Goal: Information Seeking & Learning: Learn about a topic

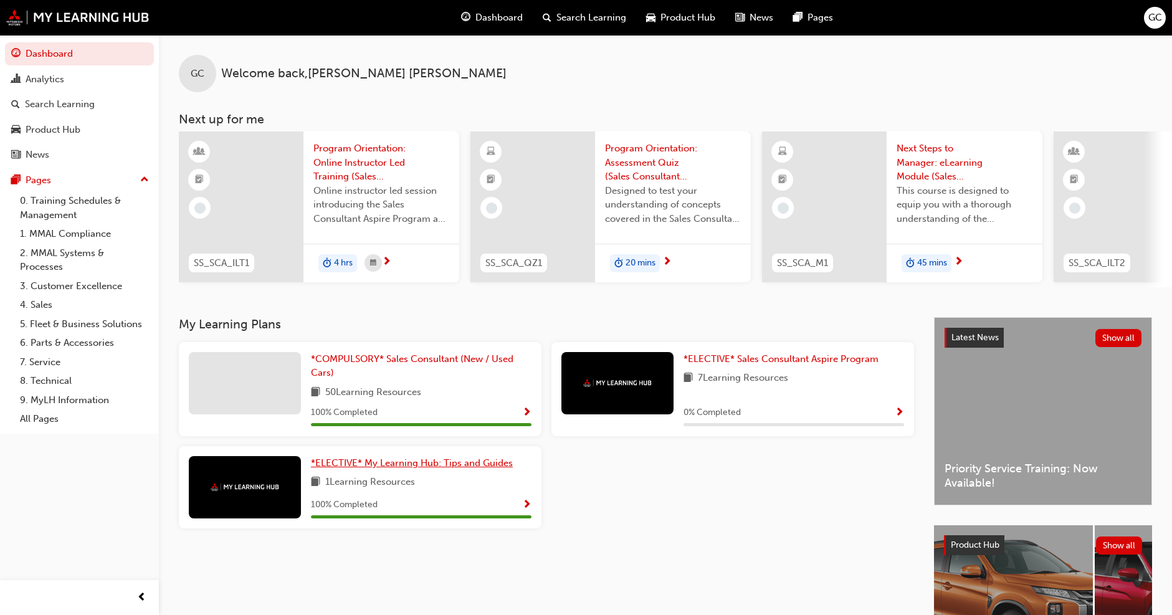
click at [446, 466] on span "*ELECTIVE* My Learning Hub: Tips and Guides" at bounding box center [412, 462] width 202 height 11
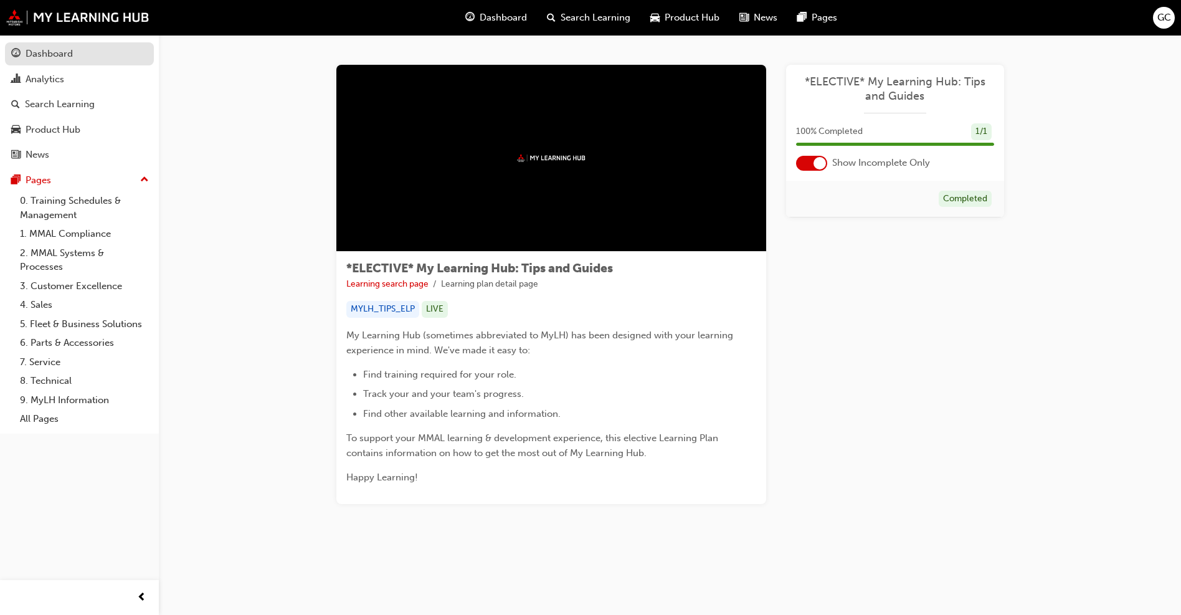
click at [54, 57] on div "Dashboard" at bounding box center [49, 54] width 47 height 14
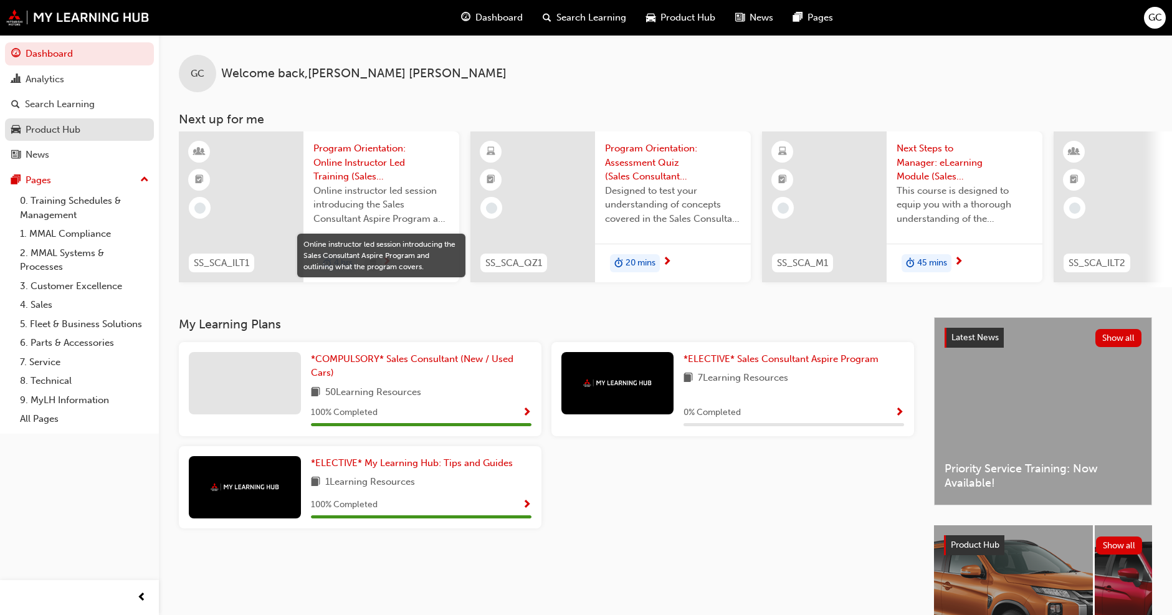
click at [57, 128] on div "Product Hub" at bounding box center [53, 130] width 55 height 14
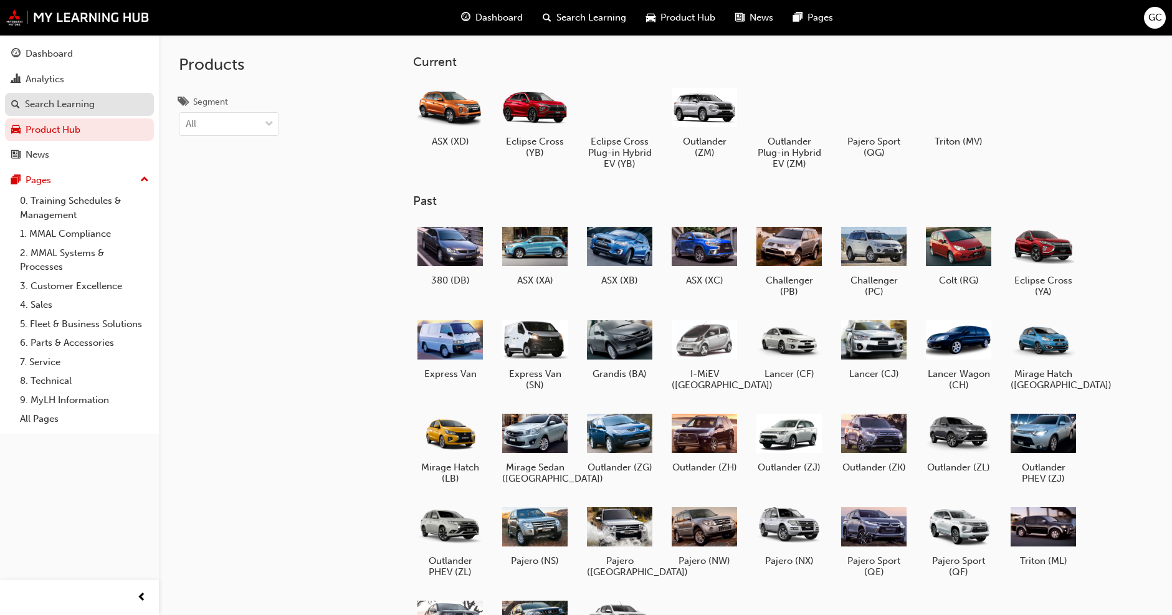
click at [58, 108] on div "Search Learning" at bounding box center [60, 104] width 70 height 14
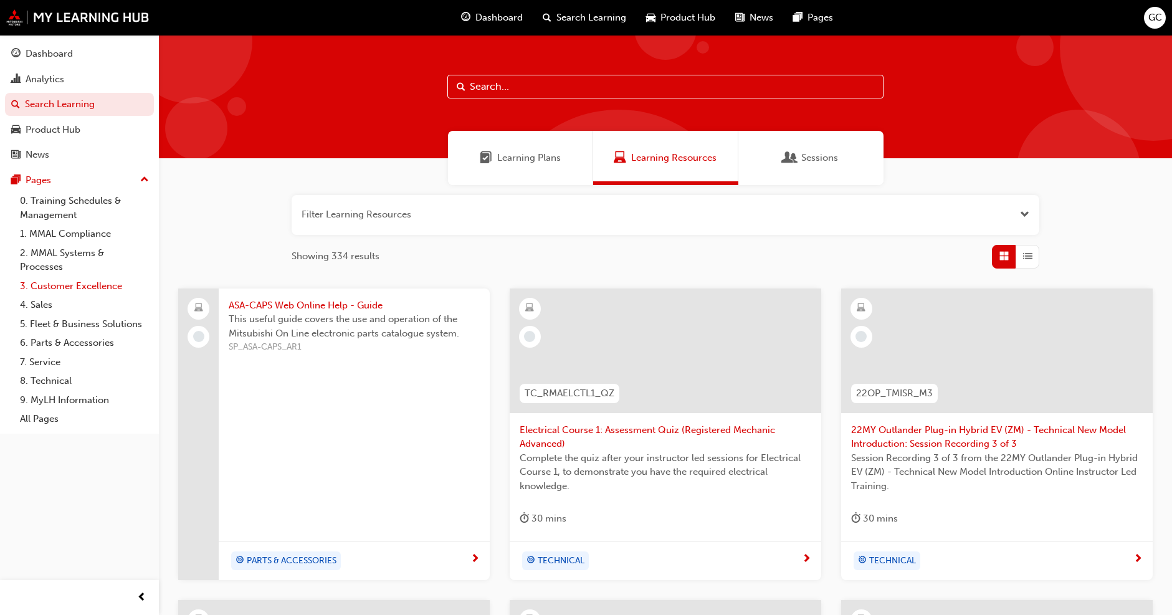
click at [69, 285] on link "3. Customer Excellence" at bounding box center [84, 286] width 139 height 19
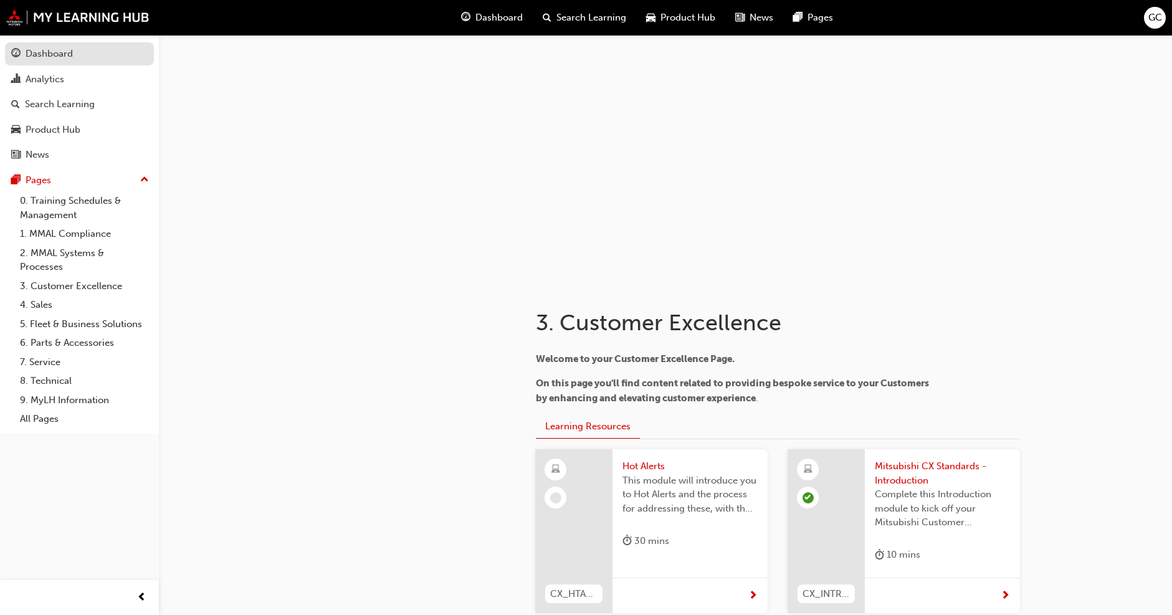
click at [49, 55] on div "Dashboard" at bounding box center [49, 54] width 47 height 14
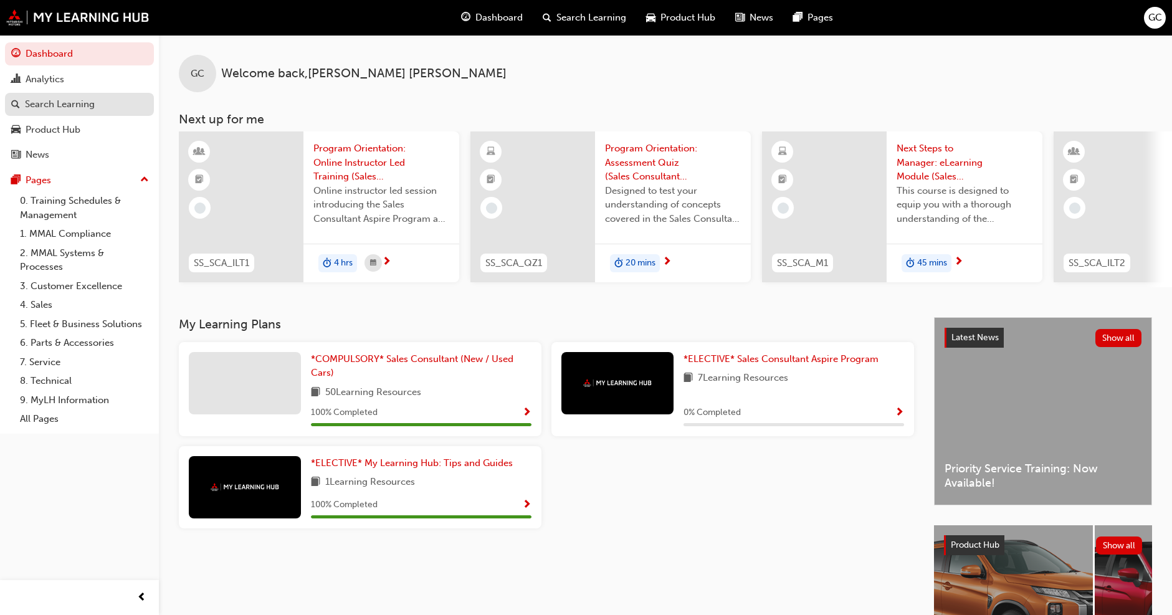
click at [62, 98] on div "Search Learning" at bounding box center [60, 104] width 70 height 14
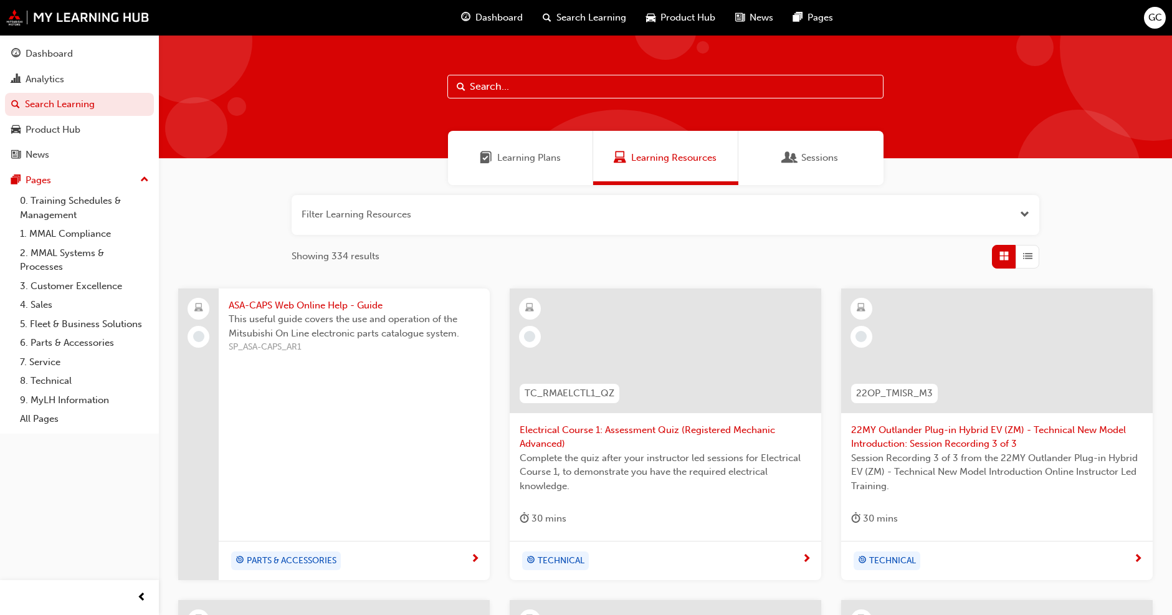
click at [574, 89] on input "text" at bounding box center [665, 87] width 436 height 24
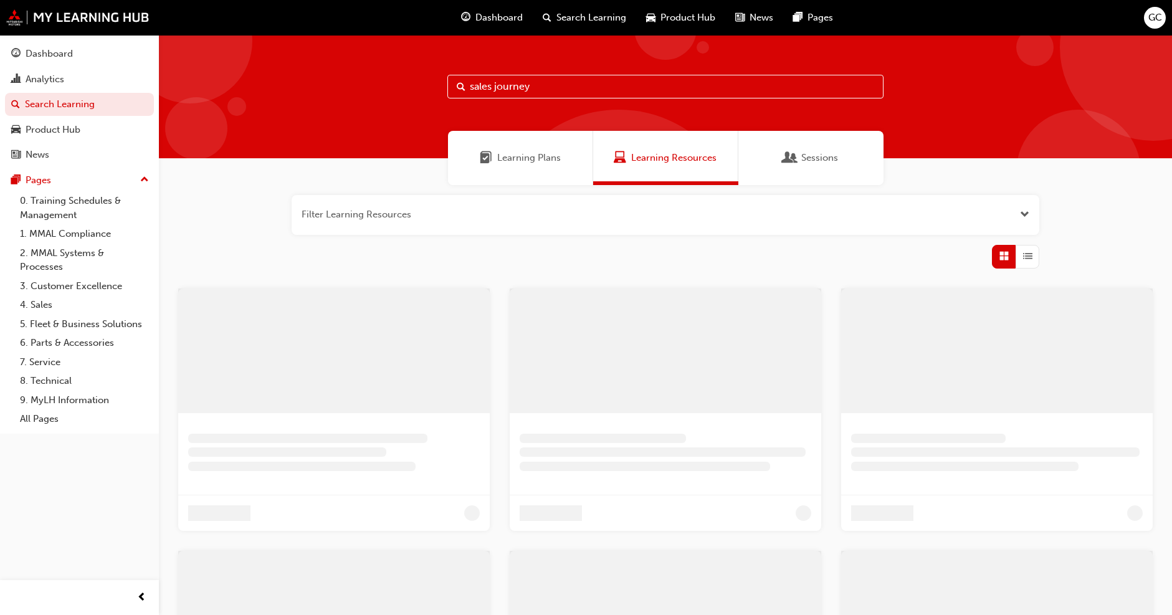
type input "sales journey"
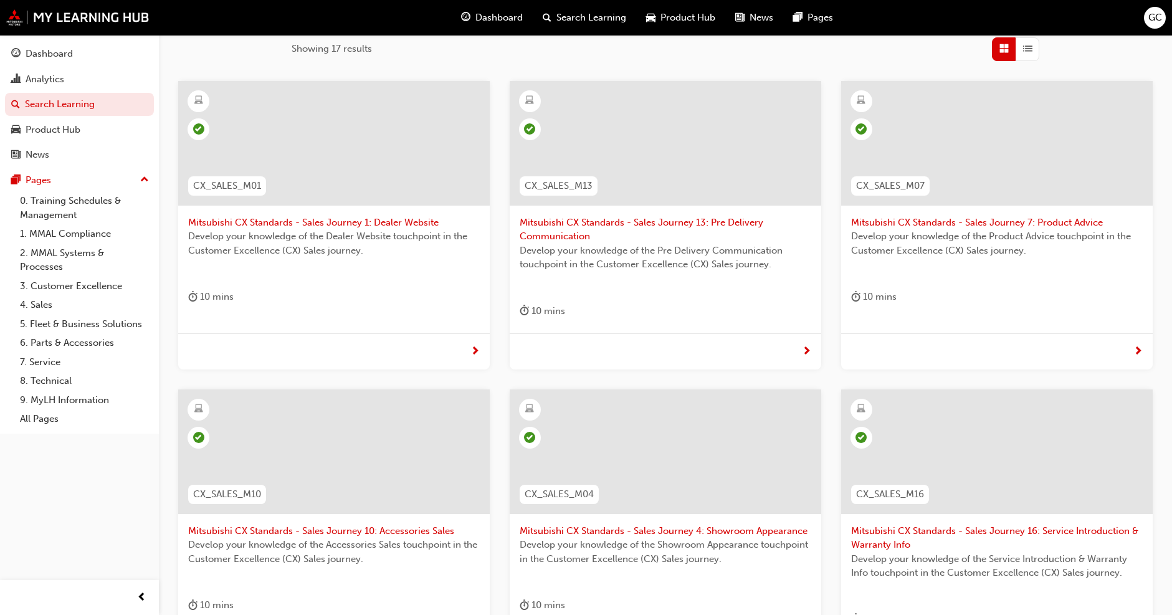
scroll to position [187, 0]
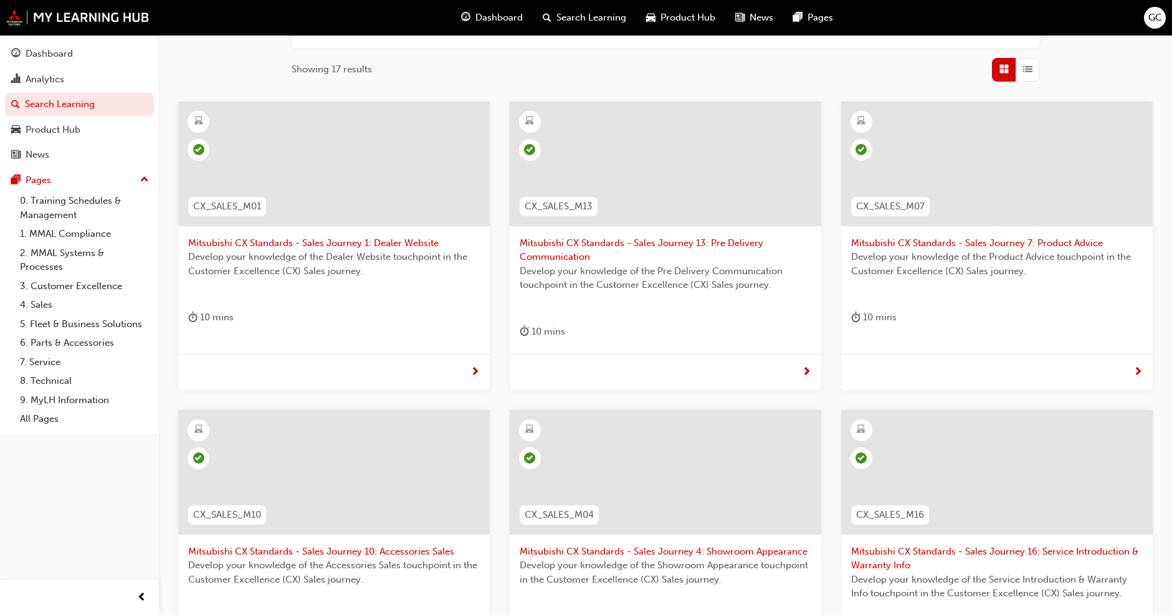
click at [1007, 239] on span "Mitsubishi CX Standards - Sales Journey 7: Product Advice" at bounding box center [996, 243] width 291 height 14
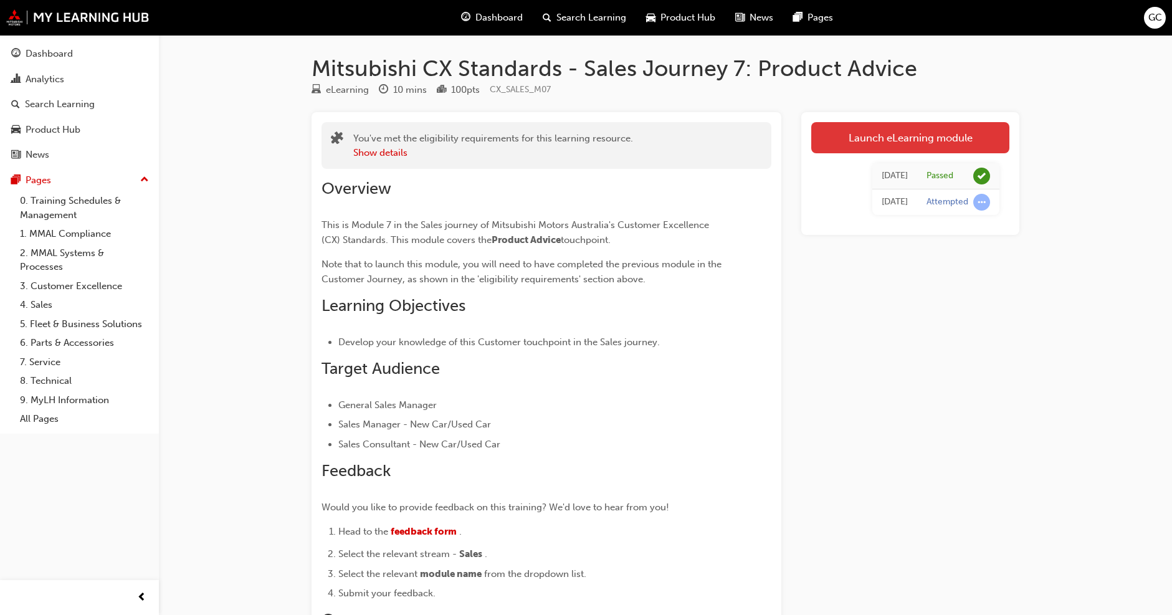
click at [892, 137] on link "Launch eLearning module" at bounding box center [910, 137] width 198 height 31
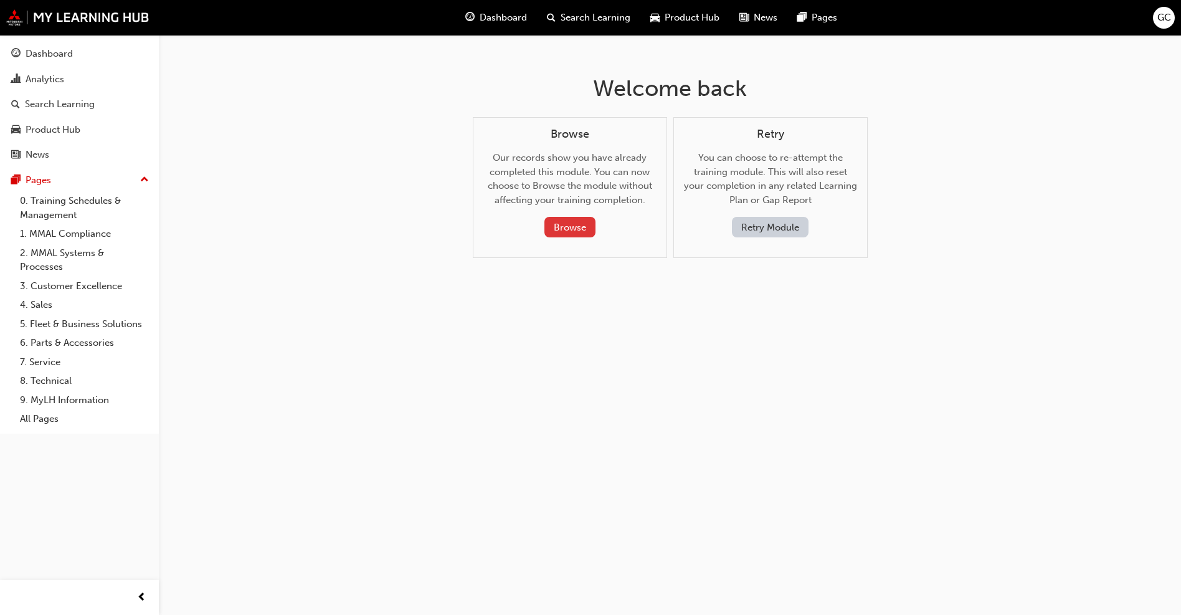
click at [585, 229] on button "Browse" at bounding box center [569, 227] width 51 height 21
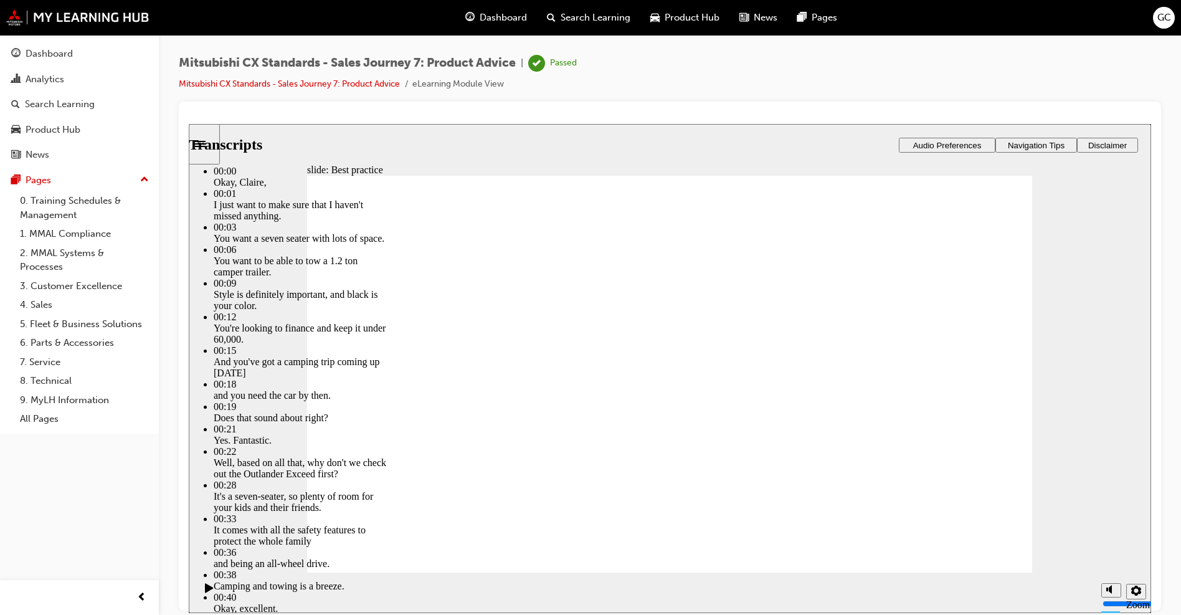
drag, startPoint x: 637, startPoint y: 392, endPoint x: 645, endPoint y: 381, distance: 13.3
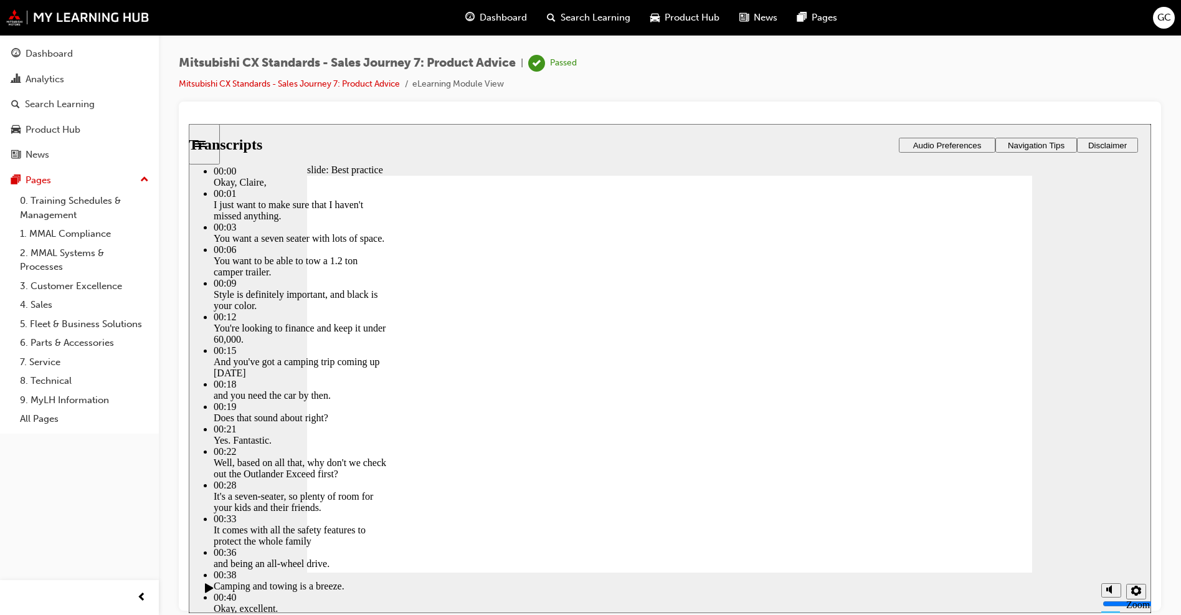
drag, startPoint x: 788, startPoint y: 182, endPoint x: 709, endPoint y: 276, distance: 122.0
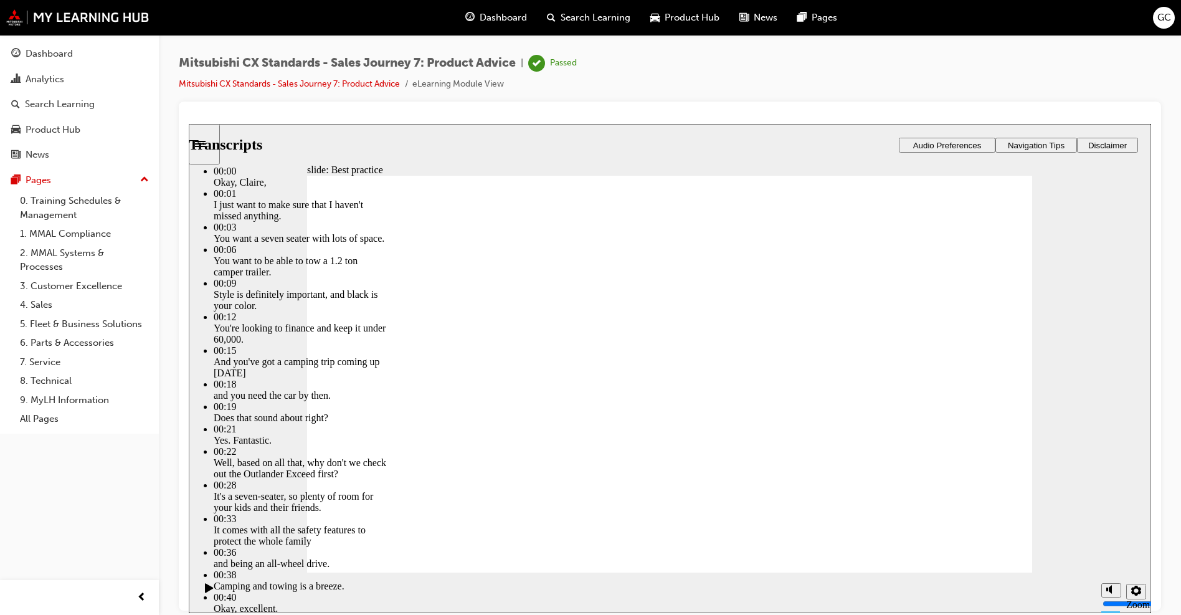
drag, startPoint x: 534, startPoint y: 545, endPoint x: 362, endPoint y: 556, distance: 171.6
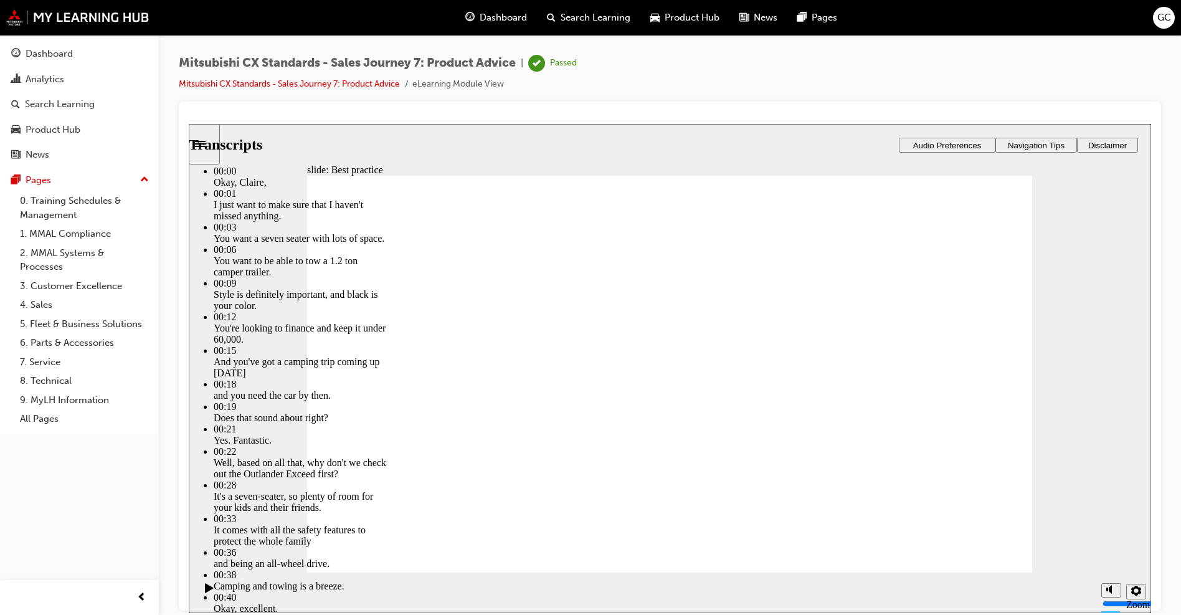
drag, startPoint x: 695, startPoint y: 391, endPoint x: 702, endPoint y: 391, distance: 6.9
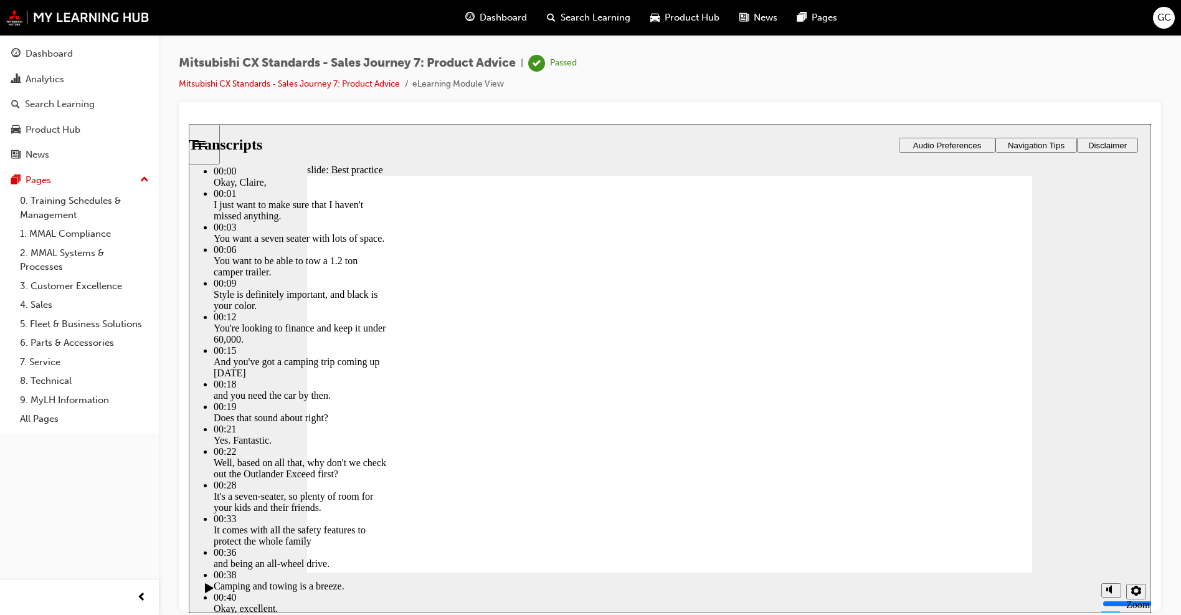
drag, startPoint x: 795, startPoint y: 547, endPoint x: 549, endPoint y: 564, distance: 246.6
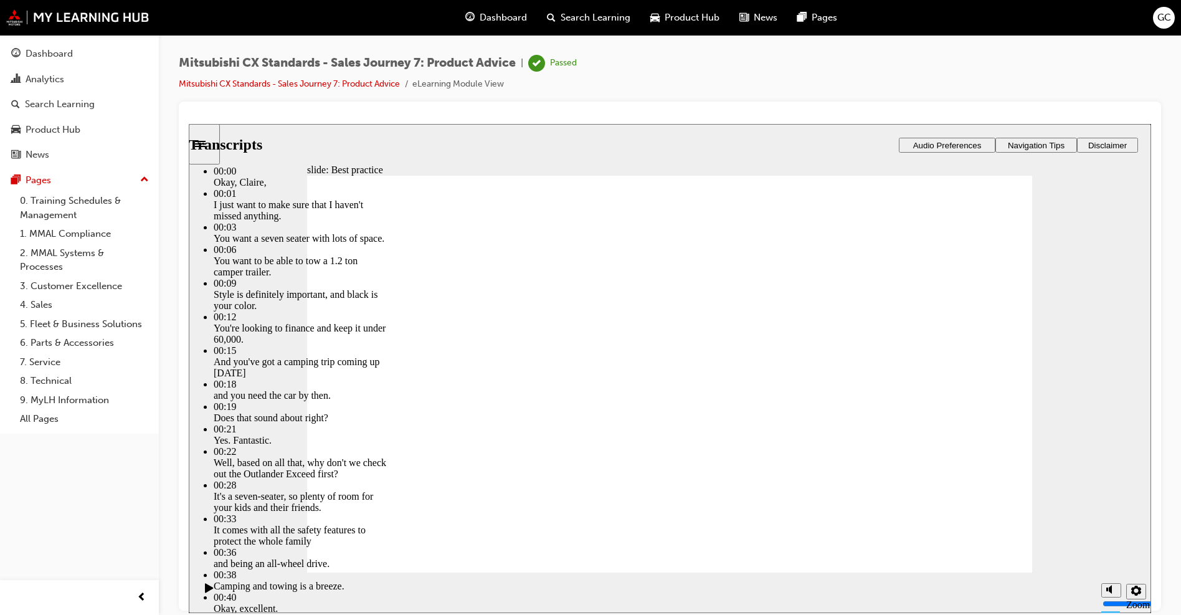
click at [475, 575] on section "Playback Speed 2 1.75 1.5 1.25" at bounding box center [670, 592] width 962 height 40
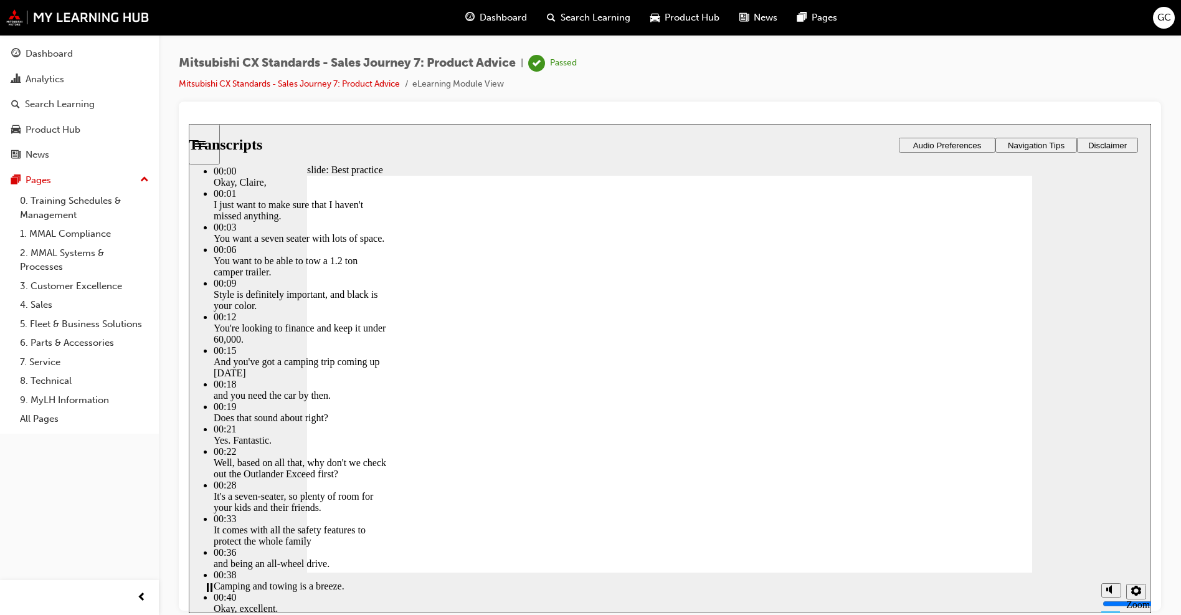
drag, startPoint x: 737, startPoint y: 547, endPoint x: 725, endPoint y: 554, distance: 13.4
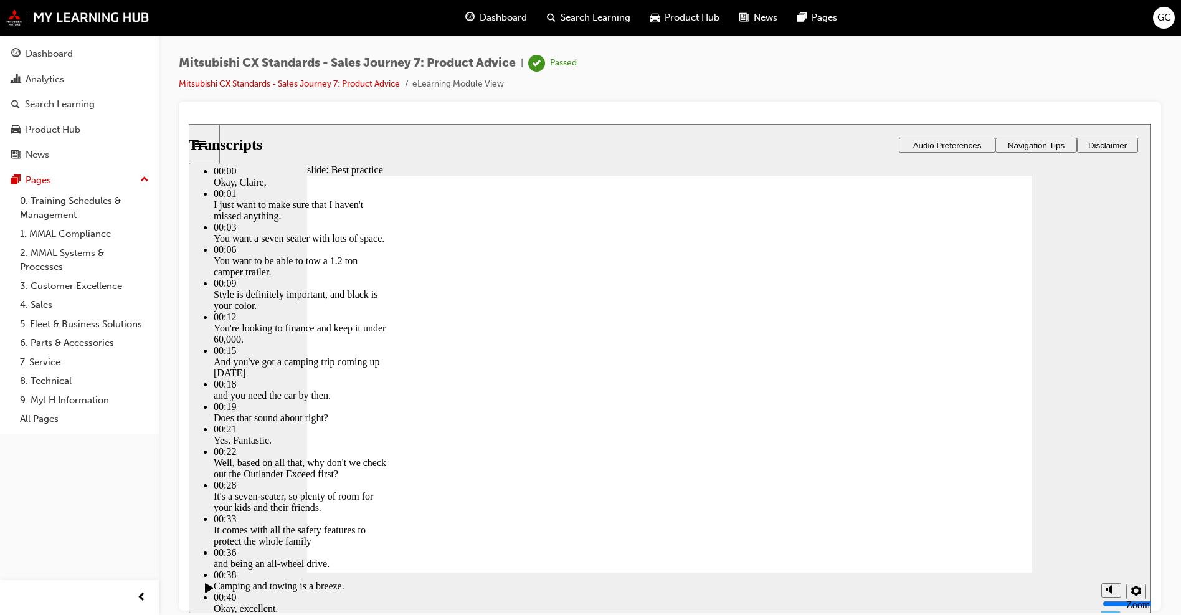
drag, startPoint x: 358, startPoint y: 557, endPoint x: 369, endPoint y: 569, distance: 16.8
type input "89"
